Goal: Transaction & Acquisition: Purchase product/service

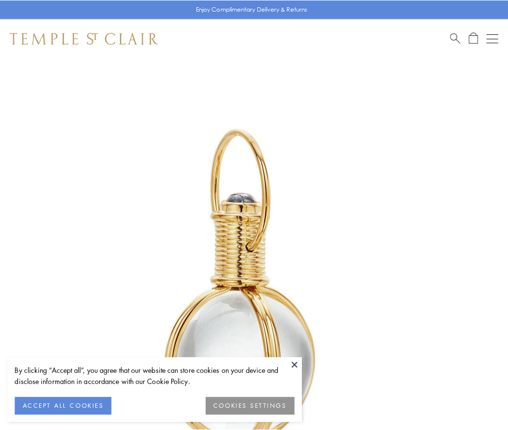
scroll to position [253, 0]
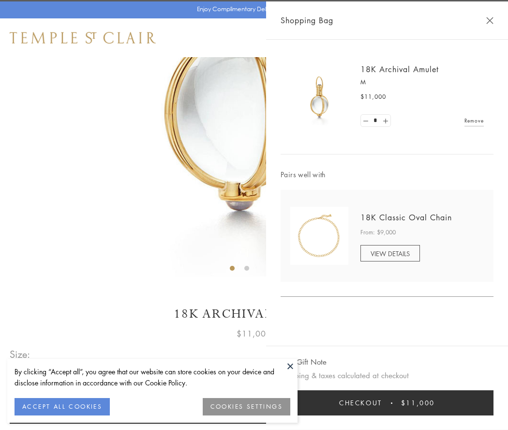
click at [387, 403] on button "Checkout $11,000" at bounding box center [387, 402] width 213 height 25
